Goal: Transaction & Acquisition: Purchase product/service

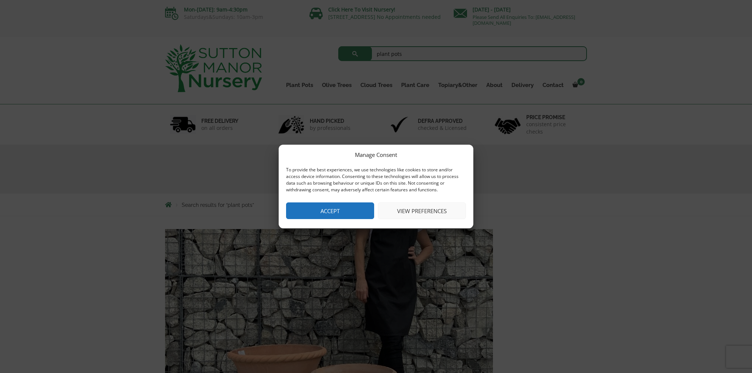
click at [341, 208] on button "Accept" at bounding box center [330, 210] width 88 height 17
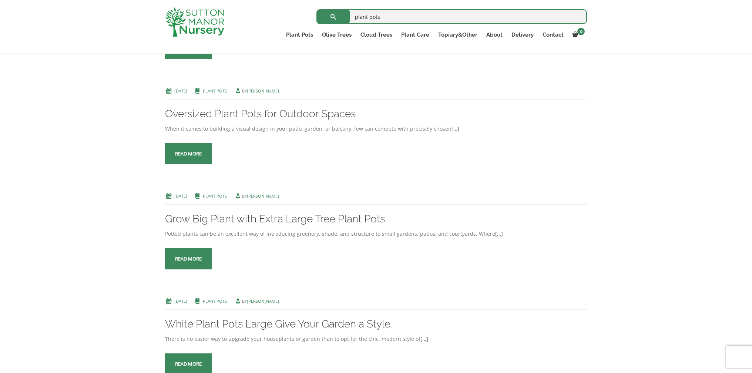
scroll to position [764, 0]
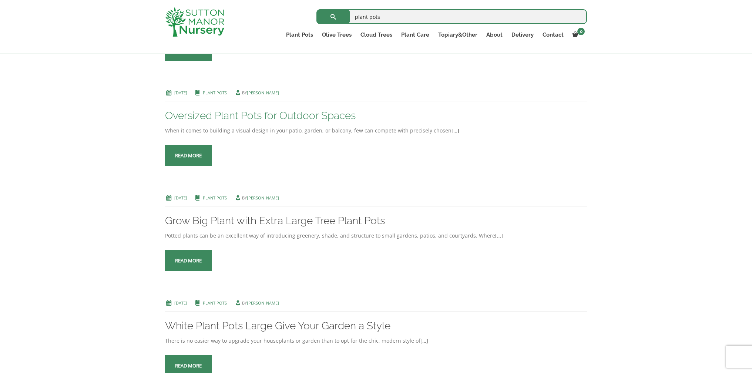
click at [266, 122] on link "Oversized Plant Pots for Outdoor Spaces" at bounding box center [260, 115] width 191 height 12
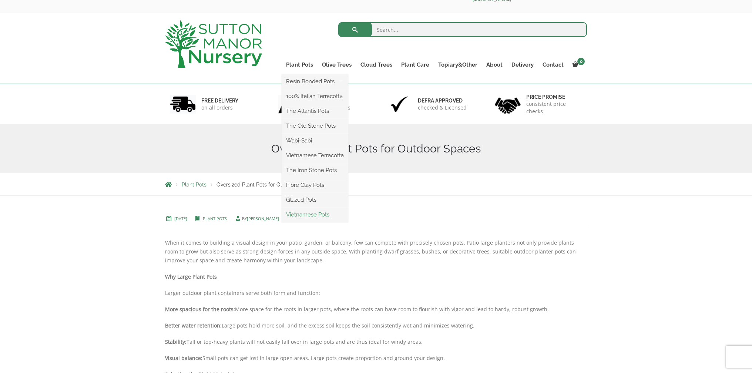
scroll to position [25, 0]
click at [310, 216] on link "Vietnamese Pots" at bounding box center [315, 213] width 67 height 11
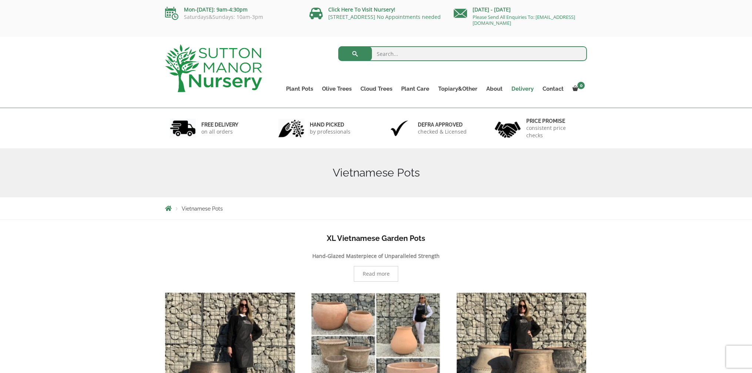
click at [518, 88] on link "Delivery" at bounding box center [522, 89] width 31 height 10
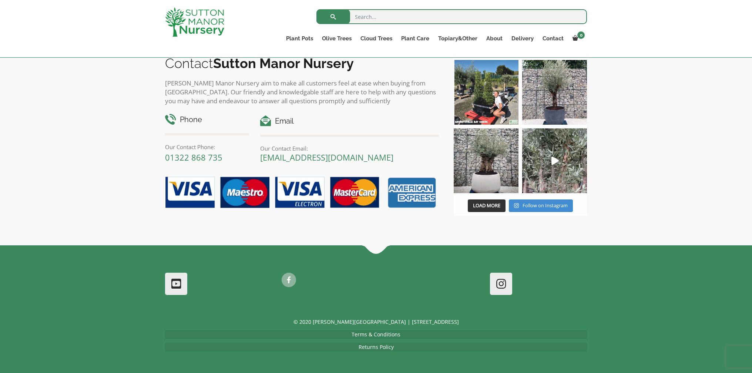
scroll to position [1255, 0]
click at [313, 158] on link "[EMAIL_ADDRESS][DOMAIN_NAME]" at bounding box center [326, 157] width 133 height 11
